Goal: Information Seeking & Learning: Understand process/instructions

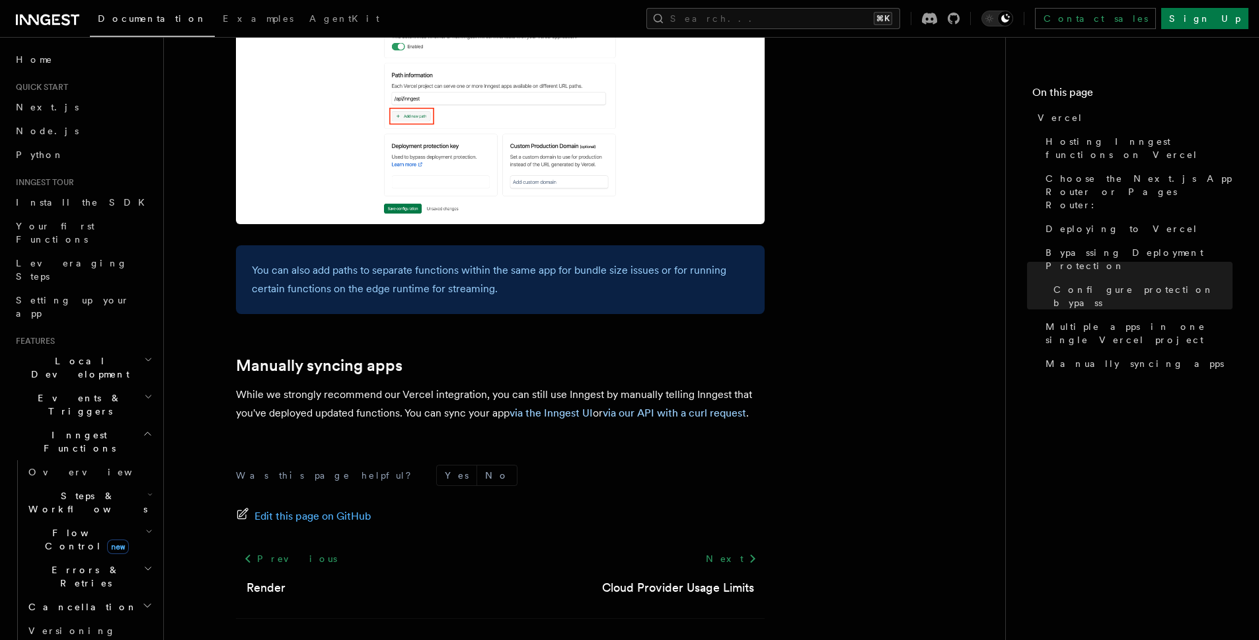
scroll to position [2135, 0]
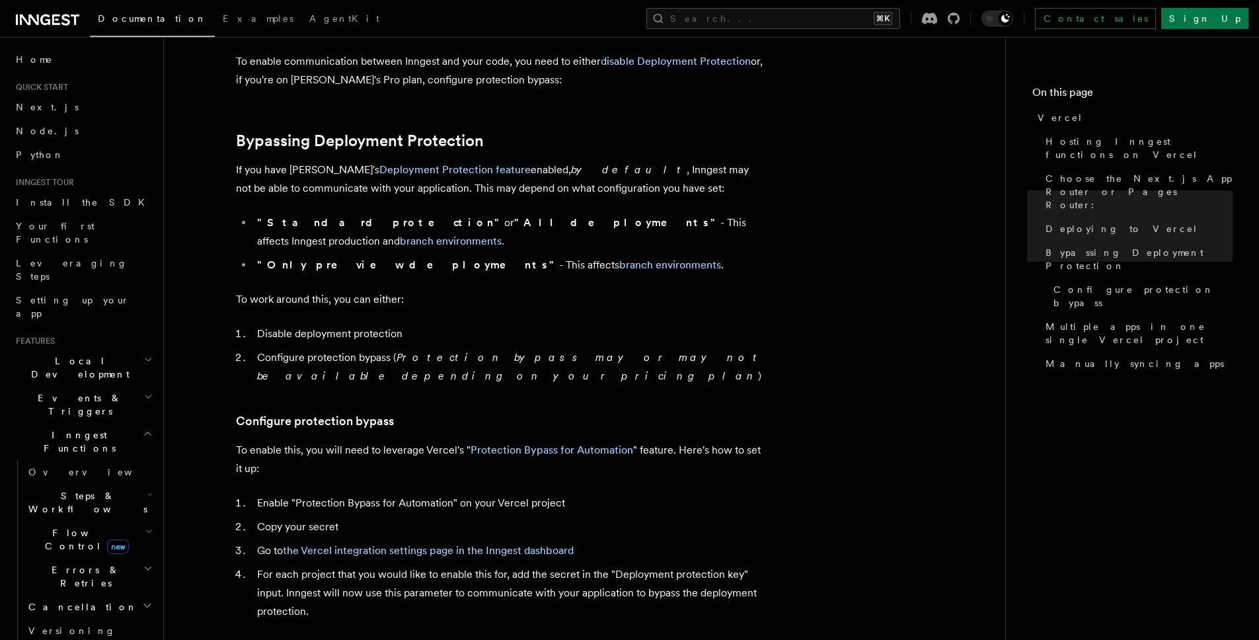
scroll to position [919, 0]
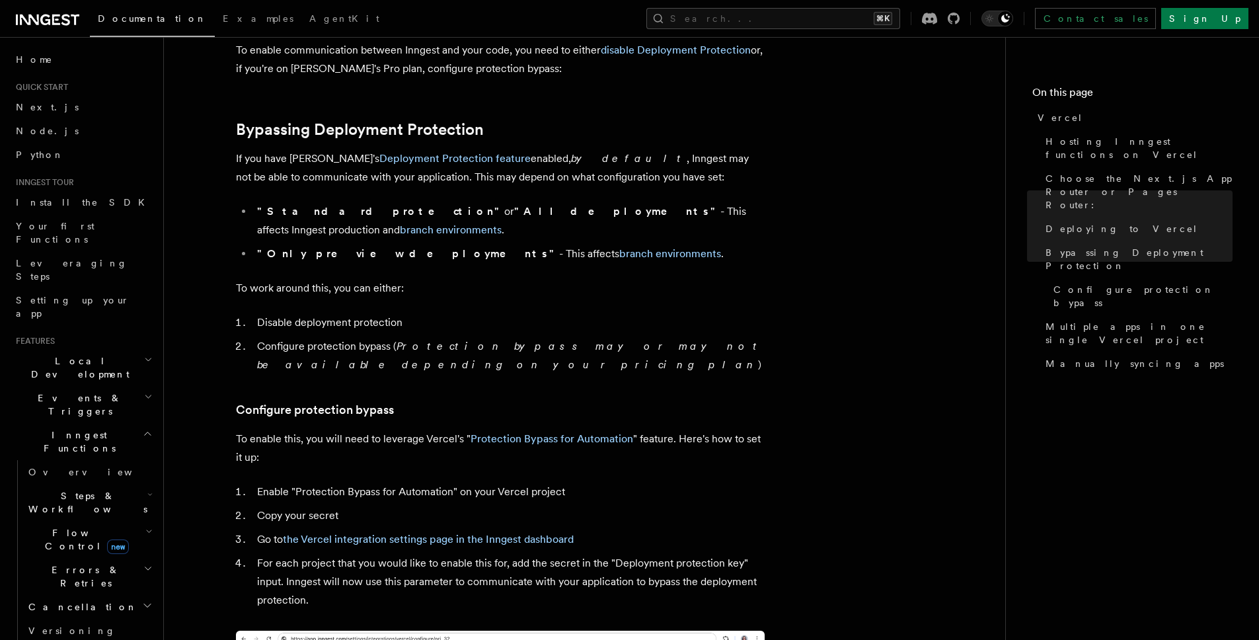
click at [881, 148] on article "Platform Deployment Cloud Providers Setup Vercel Inngest enables you to host yo…" at bounding box center [584, 515] width 799 height 2753
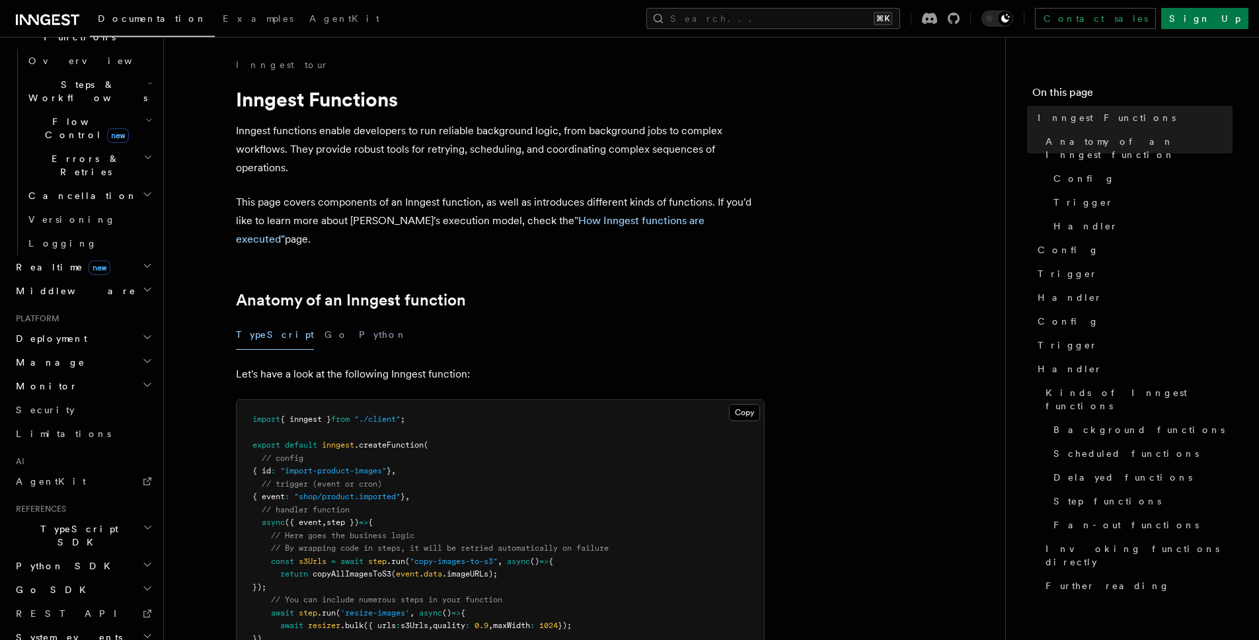
scroll to position [418, 0]
click at [69, 320] on h2 "Deployment" at bounding box center [83, 332] width 145 height 24
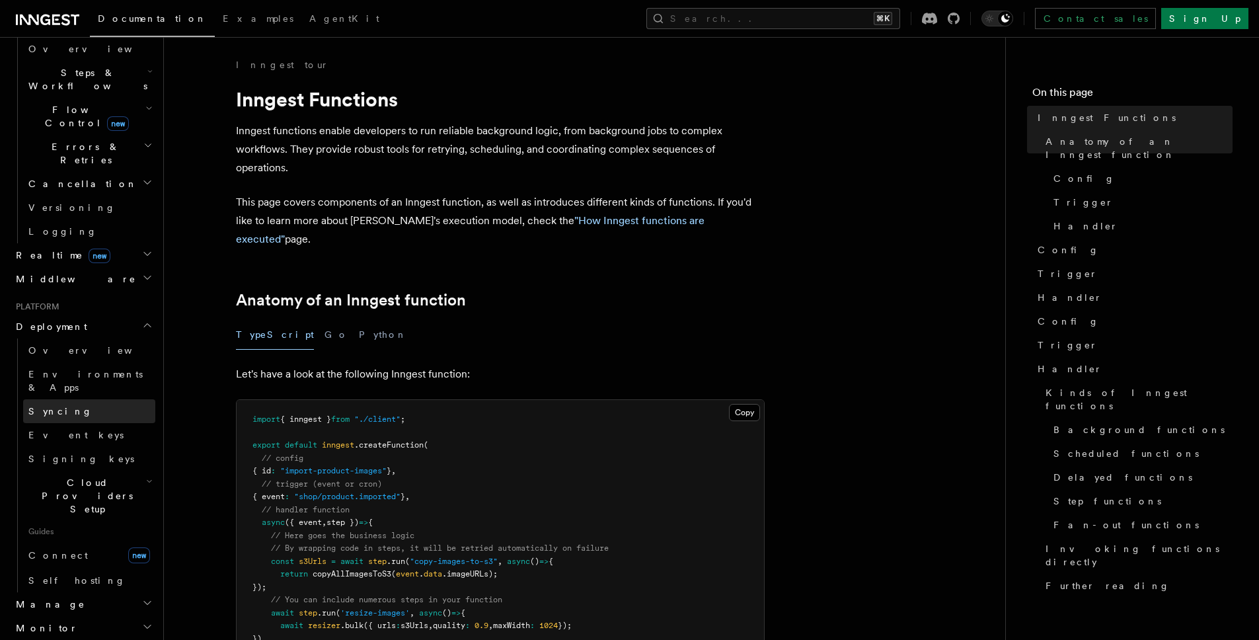
scroll to position [425, 0]
click at [55, 404] on span "Syncing" at bounding box center [60, 409] width 64 height 11
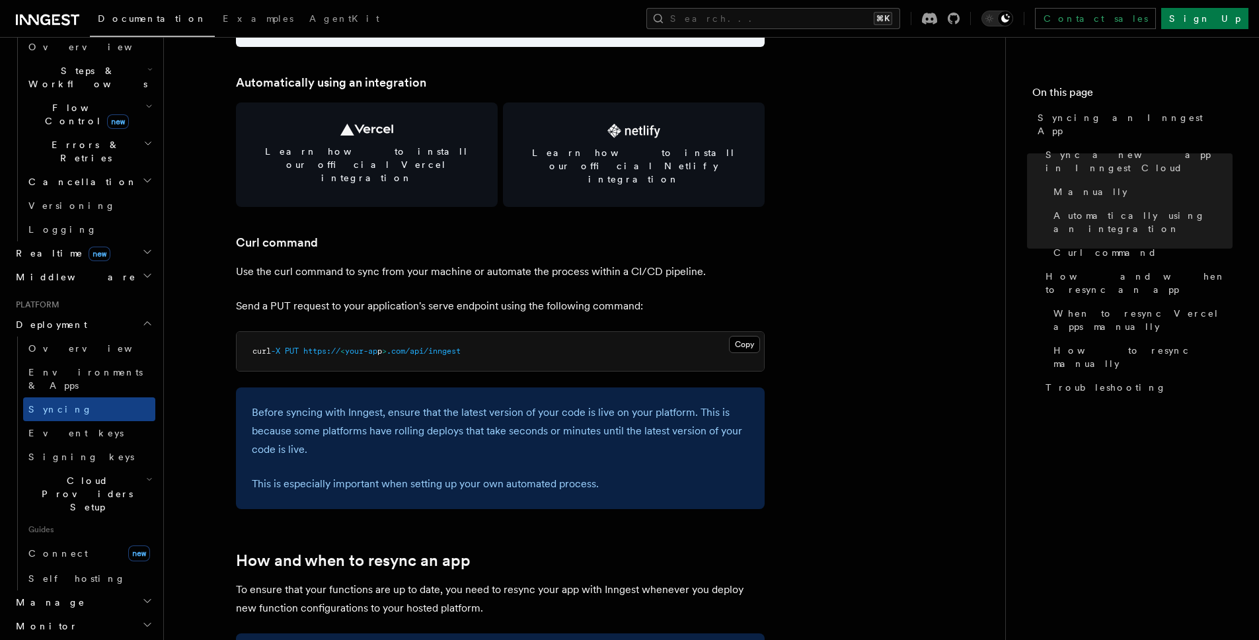
scroll to position [1498, 0]
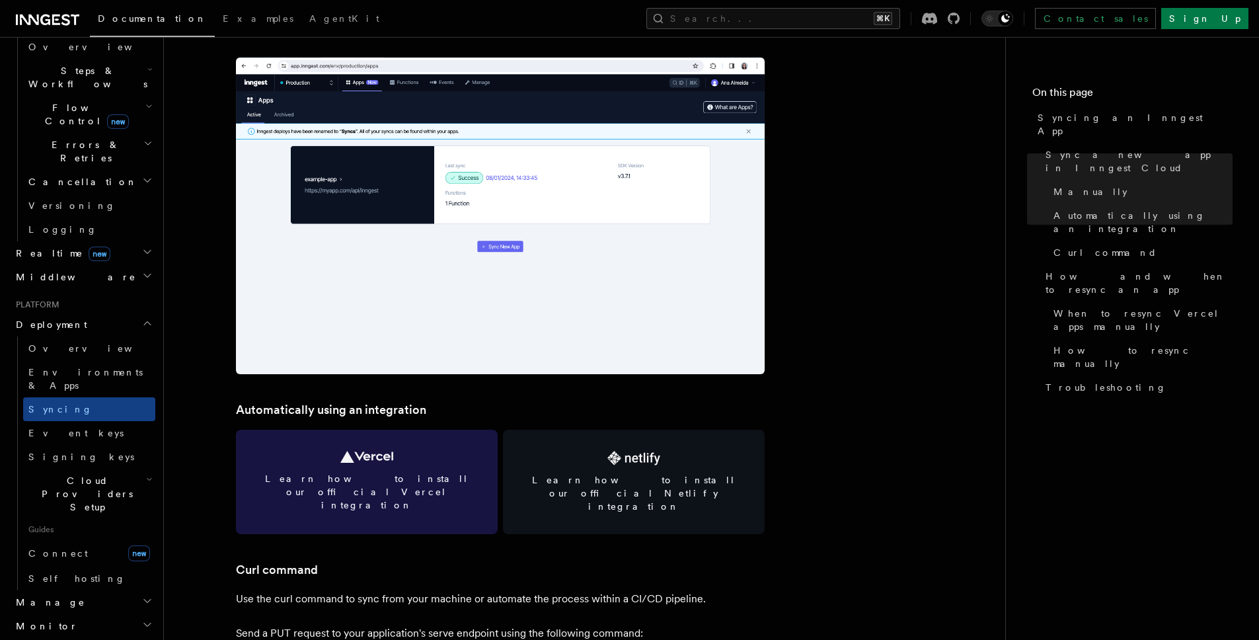
click at [336, 459] on link "Learn how to install our official Vercel integration" at bounding box center [367, 482] width 262 height 104
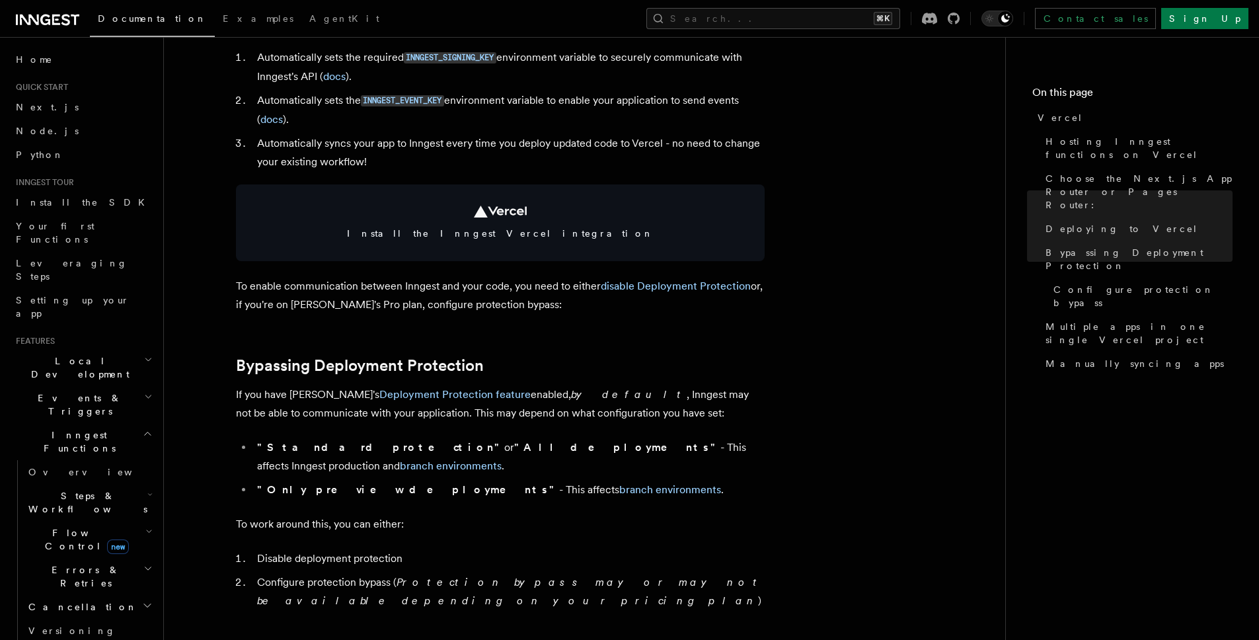
scroll to position [700, 0]
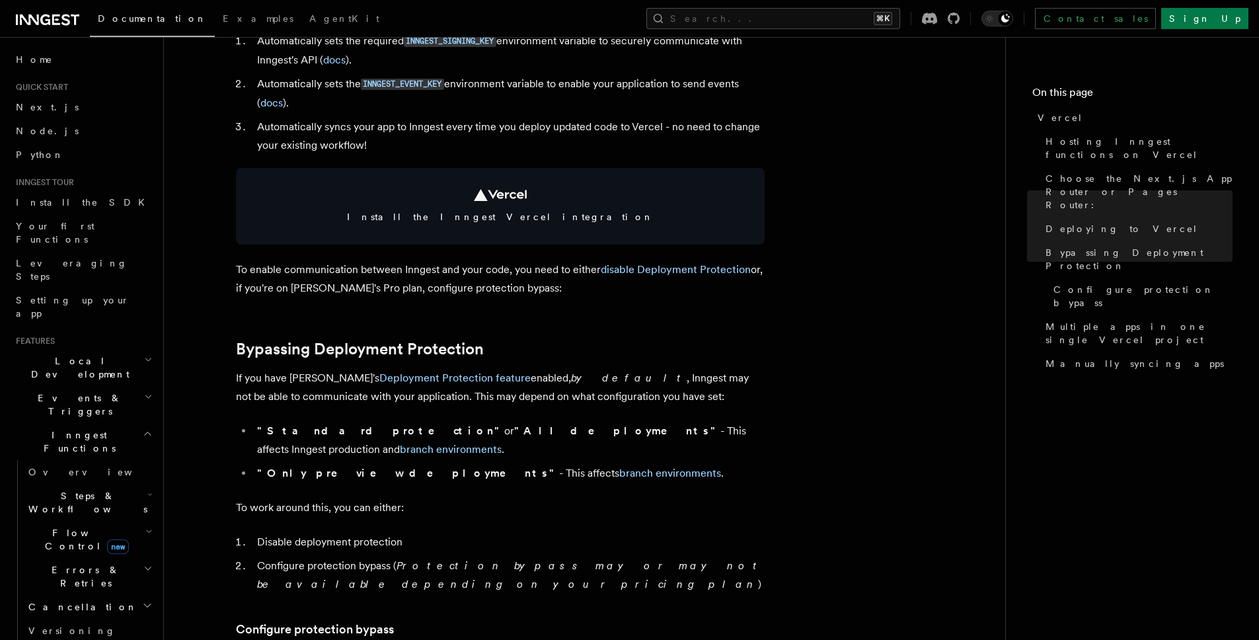
click at [624, 261] on p "To enable communication between Inngest and your code, you need to either disab…" at bounding box center [500, 278] width 529 height 37
